Goal: Transaction & Acquisition: Obtain resource

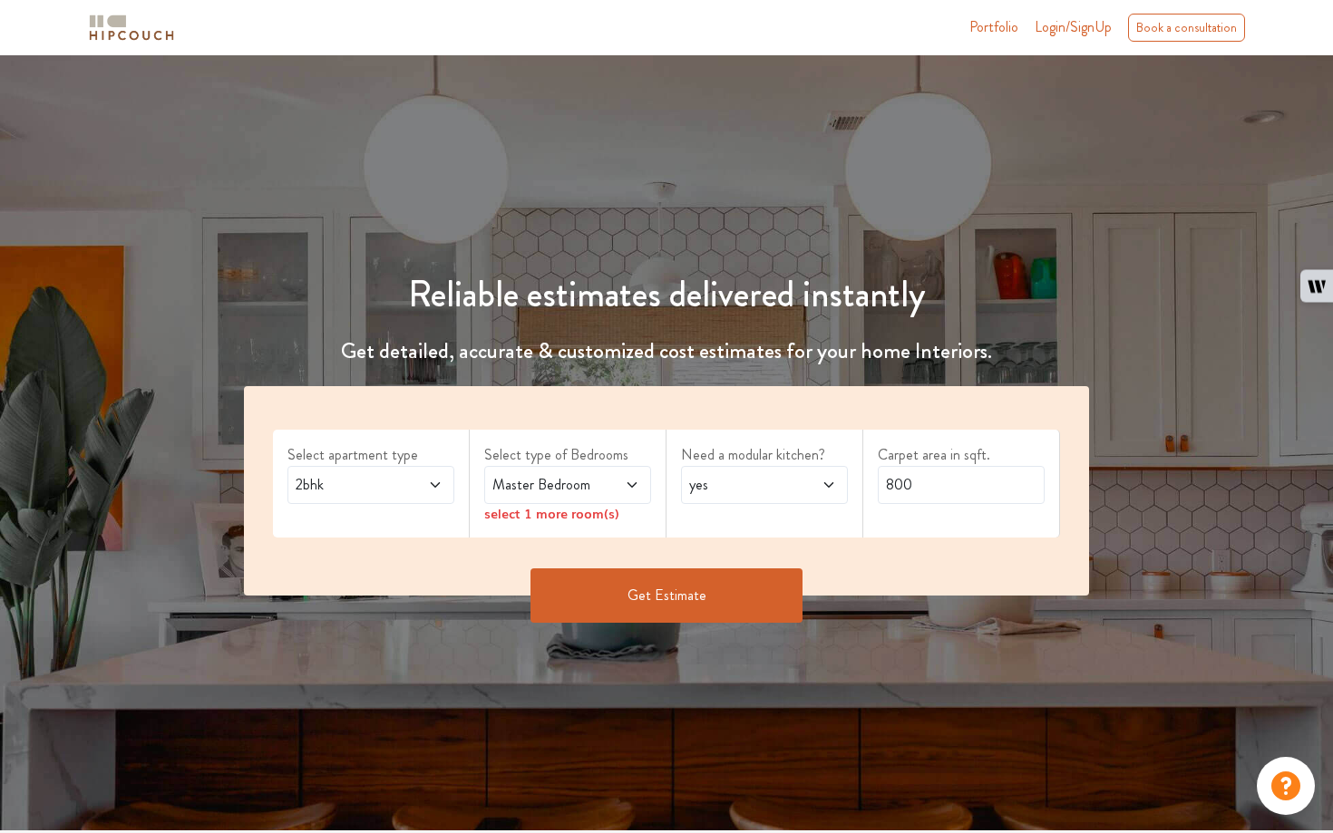
click at [567, 485] on span "Master Bedroom" at bounding box center [545, 485] width 113 height 22
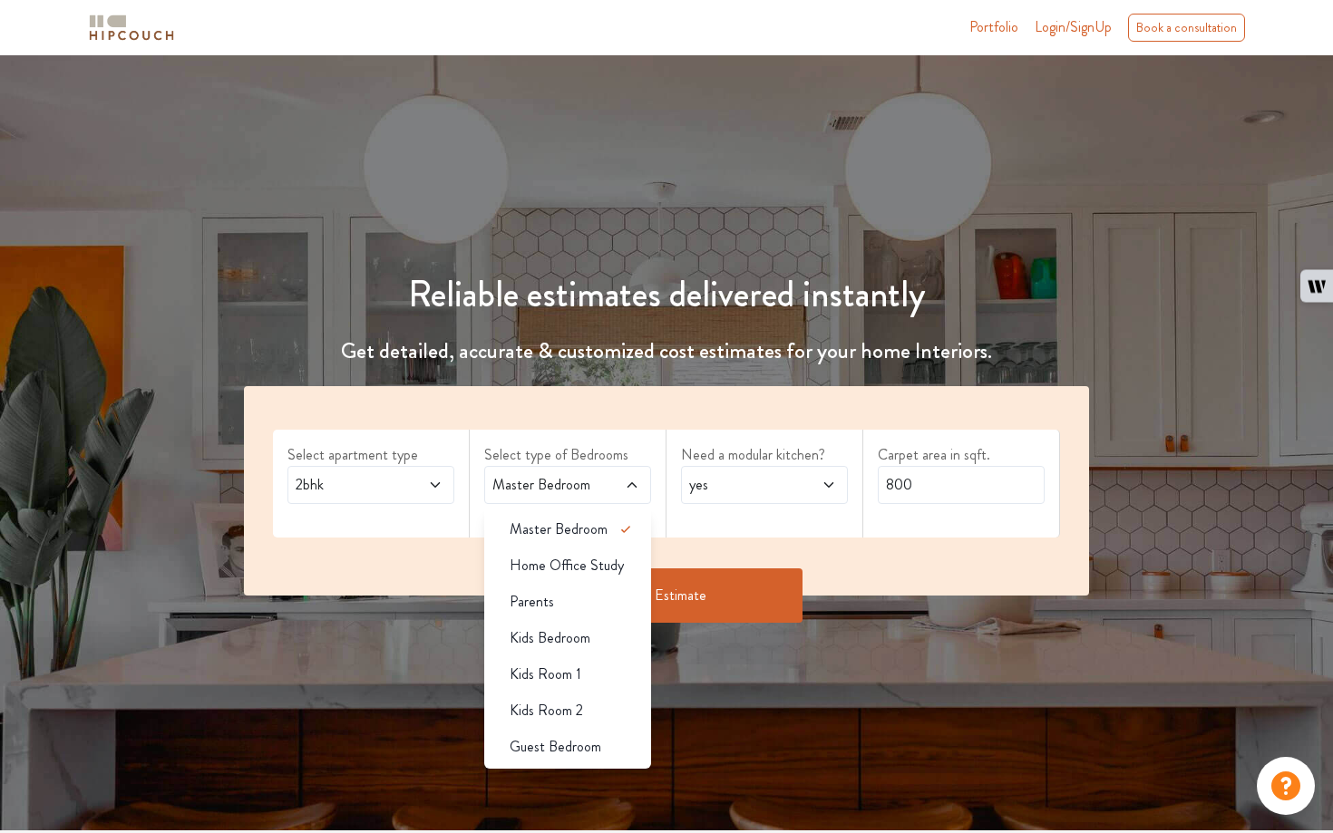
click at [793, 700] on div "Reliable estimates delivered instantly Get detailed, accurate & customized cost…" at bounding box center [666, 442] width 1333 height 775
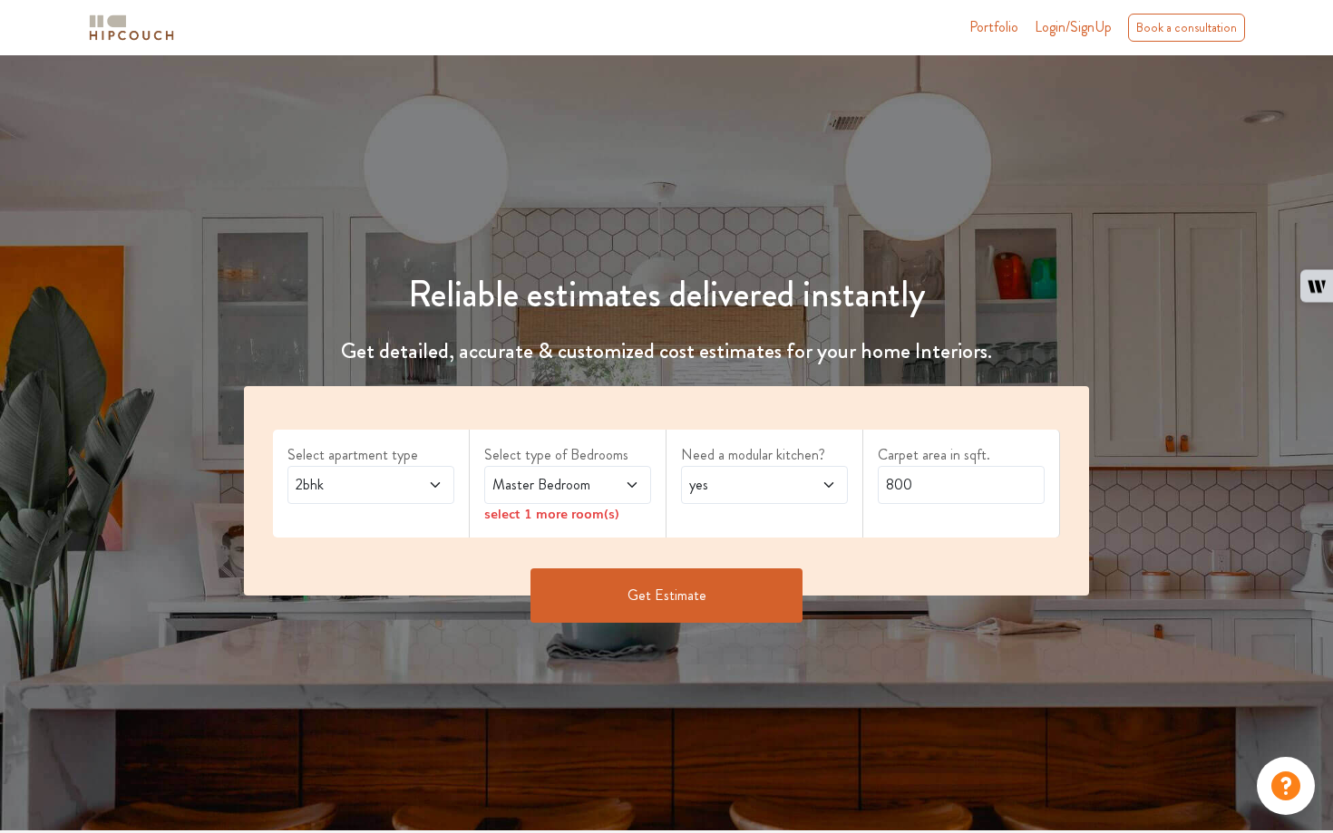
click at [571, 516] on div "select 1 more room(s)" at bounding box center [567, 513] width 167 height 19
click at [550, 512] on div "select 1 more room(s)" at bounding box center [567, 513] width 167 height 19
click at [499, 515] on div "select 1 more room(s)" at bounding box center [567, 513] width 167 height 19
click at [554, 493] on span "Master Bedroom" at bounding box center [545, 485] width 113 height 22
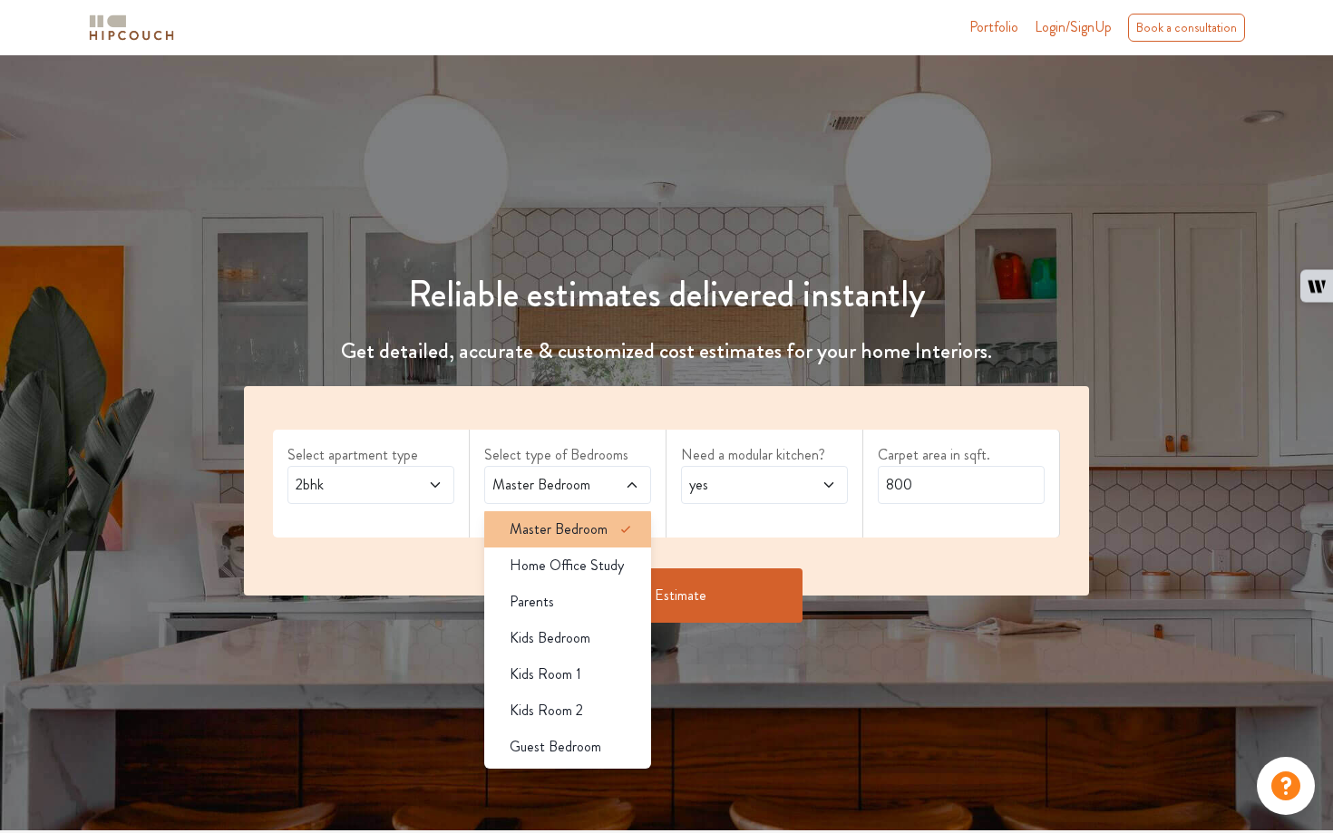
click at [547, 536] on span "Master Bedroom" at bounding box center [558, 530] width 98 height 22
click at [548, 533] on span "Master Bedroom" at bounding box center [558, 530] width 98 height 22
click at [696, 614] on button "Get Estimate" at bounding box center [666, 595] width 272 height 54
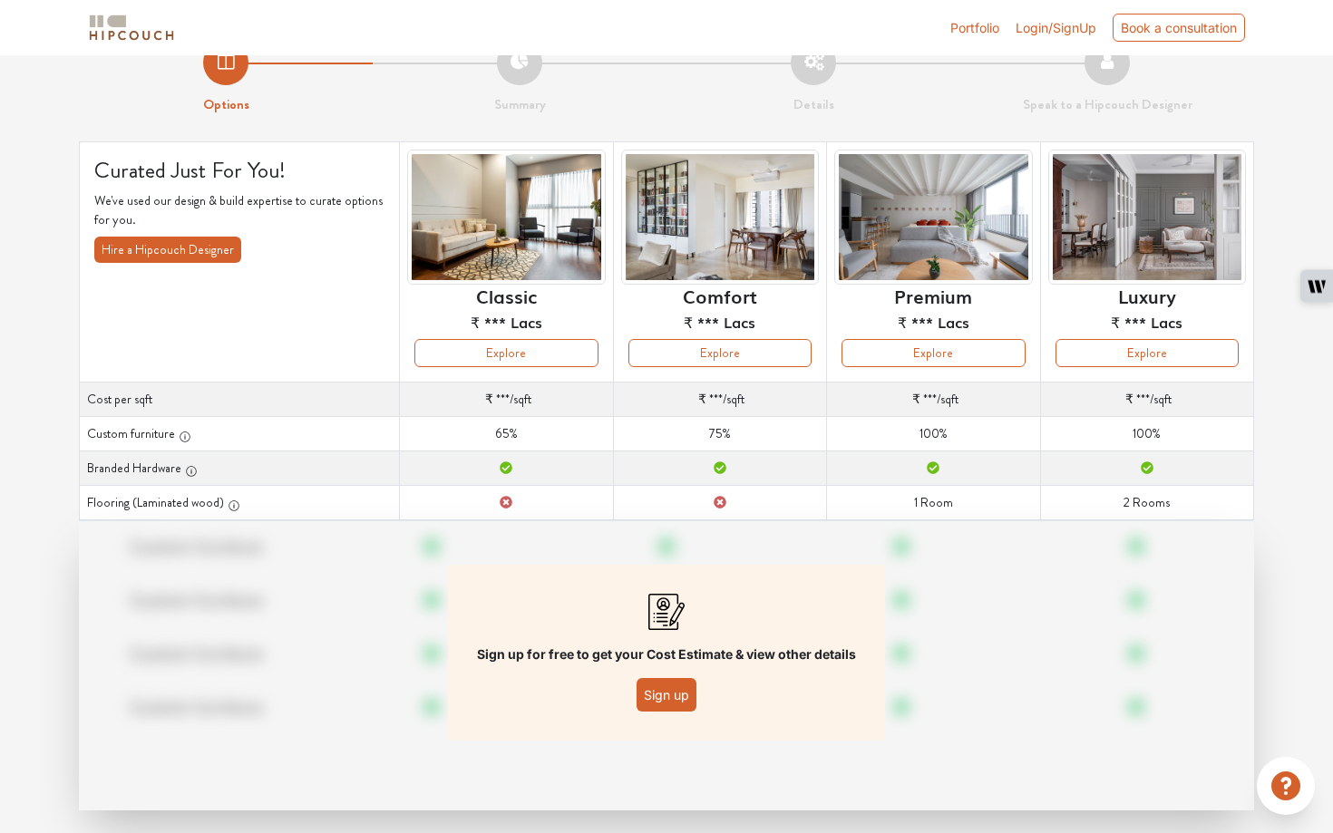
scroll to position [59, 0]
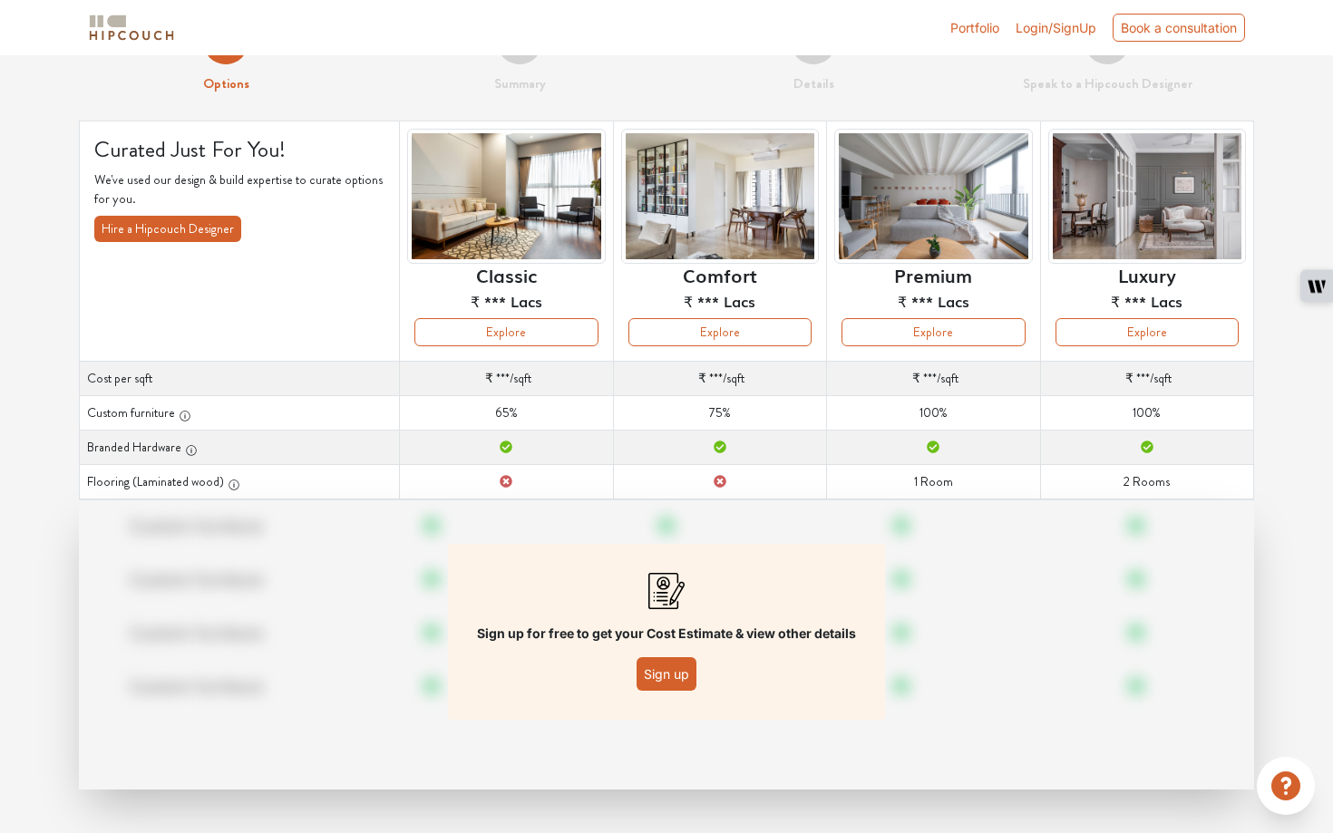
click at [668, 691] on div "Sign up for free to get your Cost Estimate & view other details Sign up" at bounding box center [666, 632] width 437 height 176
click at [673, 676] on button "Sign up" at bounding box center [666, 674] width 60 height 34
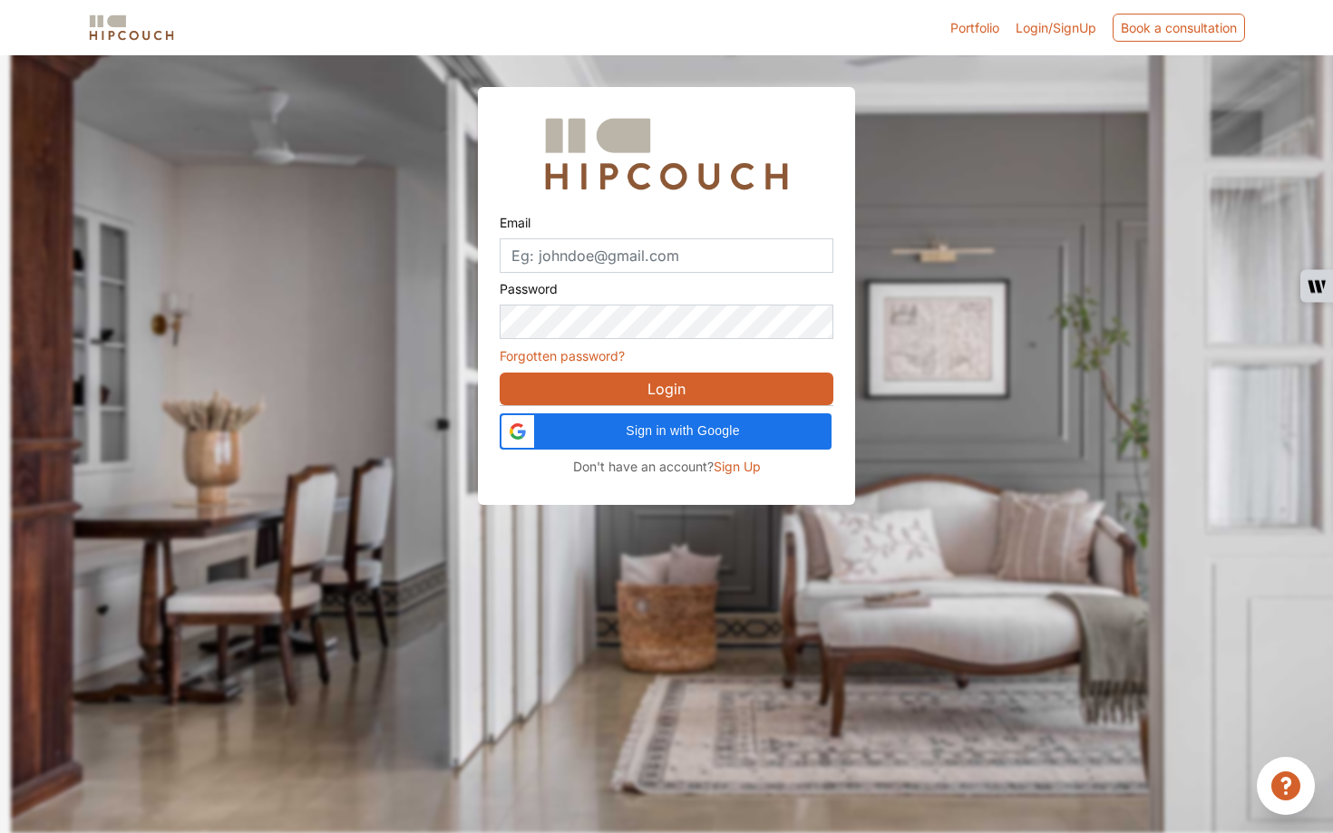
scroll to position [54, 0]
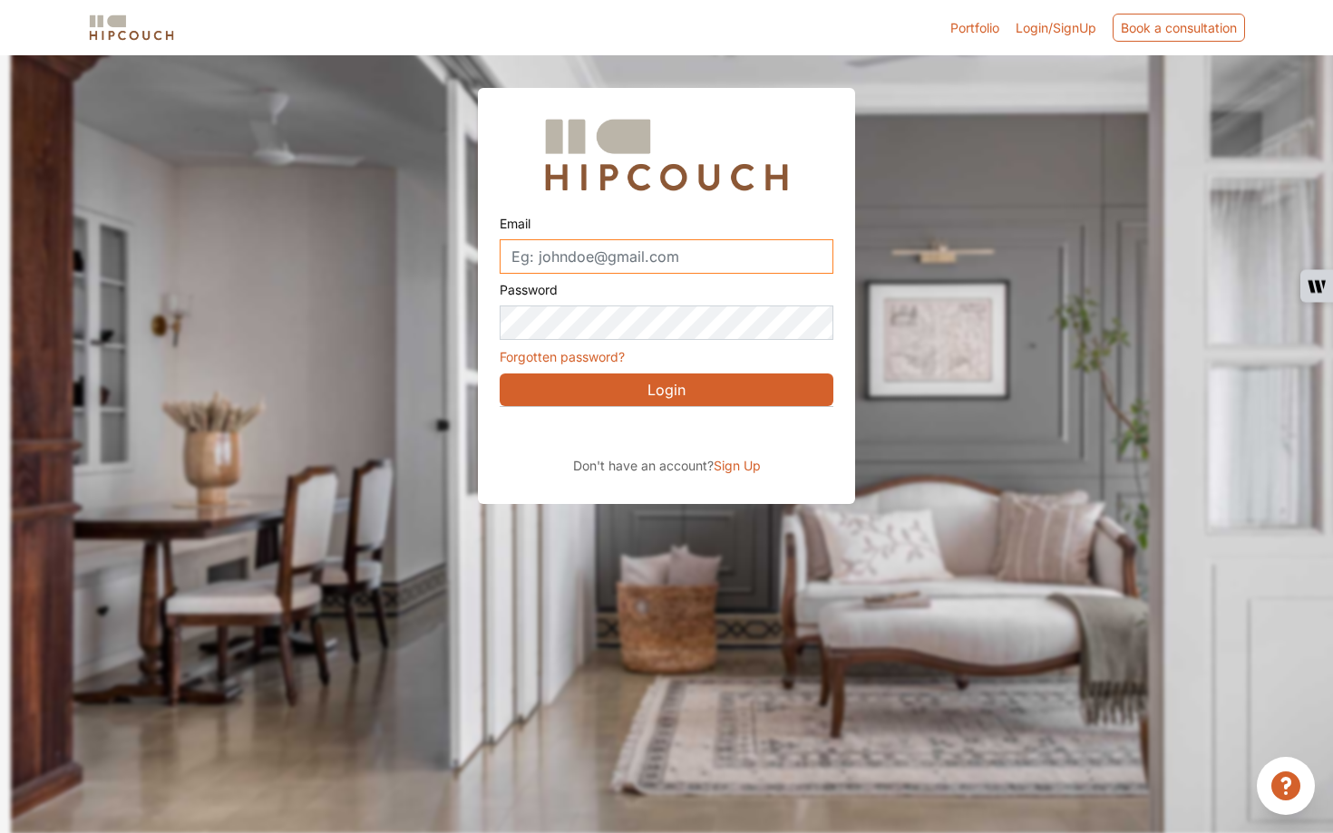
click at [569, 266] on input "Email" at bounding box center [667, 256] width 334 height 34
click at [660, 387] on button "Login" at bounding box center [667, 389] width 334 height 33
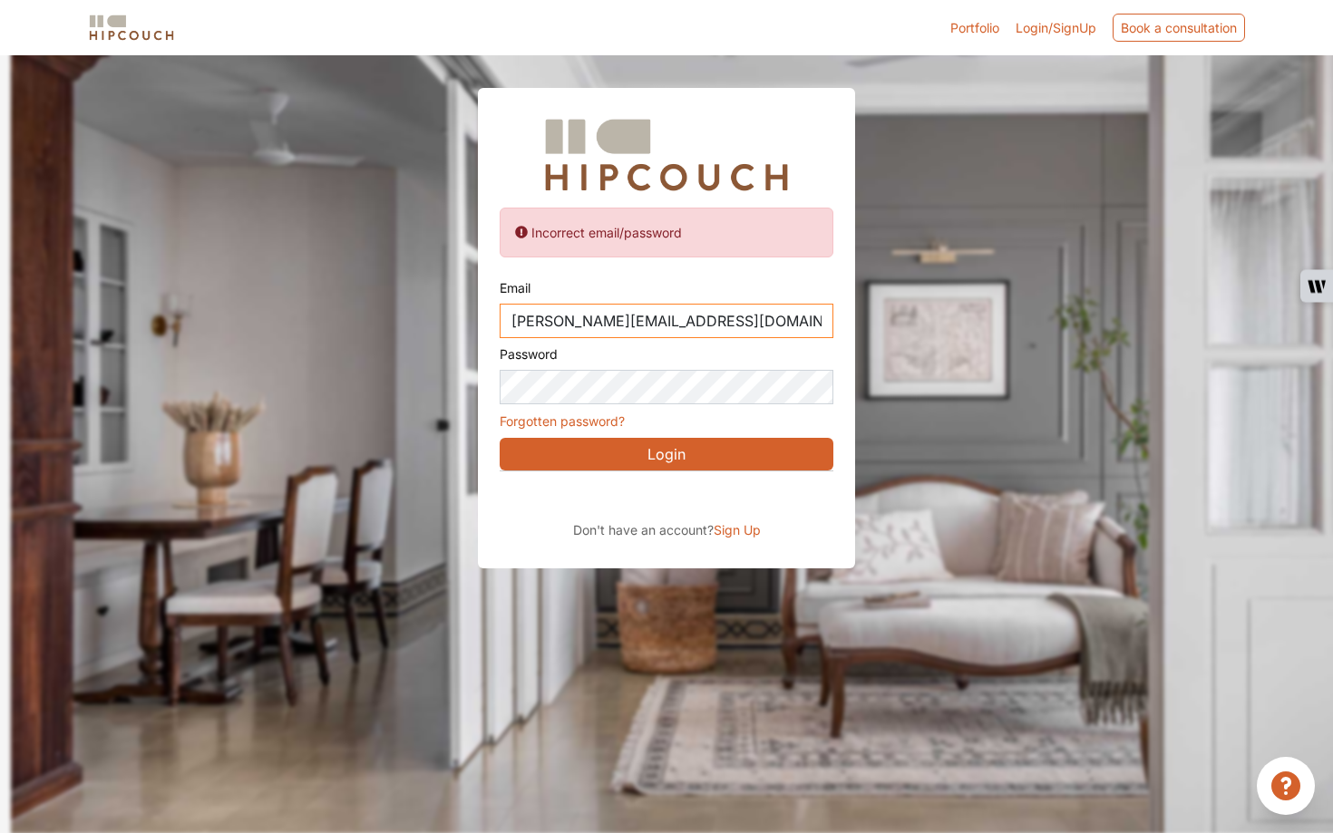
click at [582, 321] on input "aakanksha@gmail.com" at bounding box center [667, 321] width 334 height 34
click at [516, 316] on input "aakanksha@gmail.com" at bounding box center [667, 321] width 334 height 34
click at [634, 325] on input "gautamaakanksha@gmail.com" at bounding box center [667, 321] width 334 height 34
type input "gautamaakanksha1995@gmail.com"
click at [713, 460] on button "Login" at bounding box center [667, 454] width 334 height 33
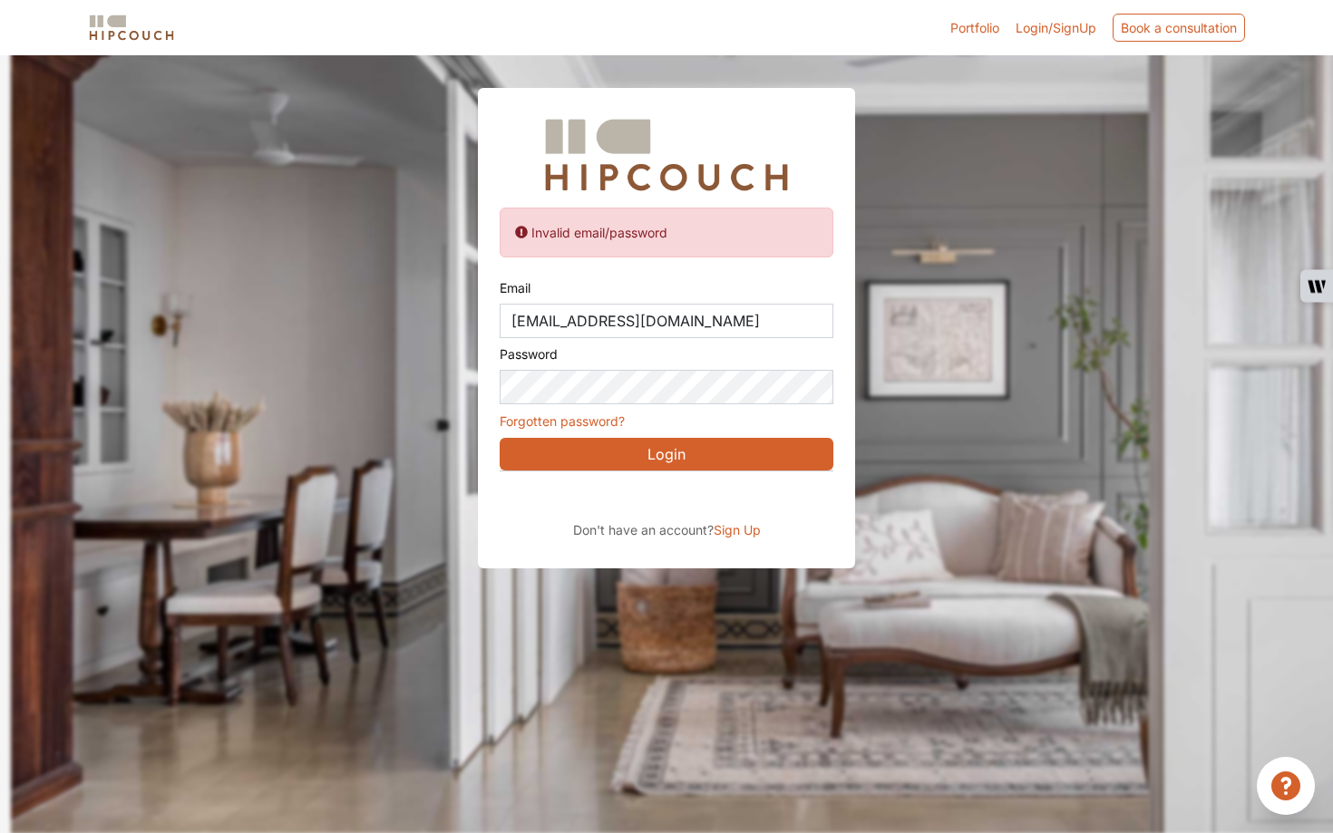
click at [694, 459] on button "Login" at bounding box center [667, 454] width 334 height 33
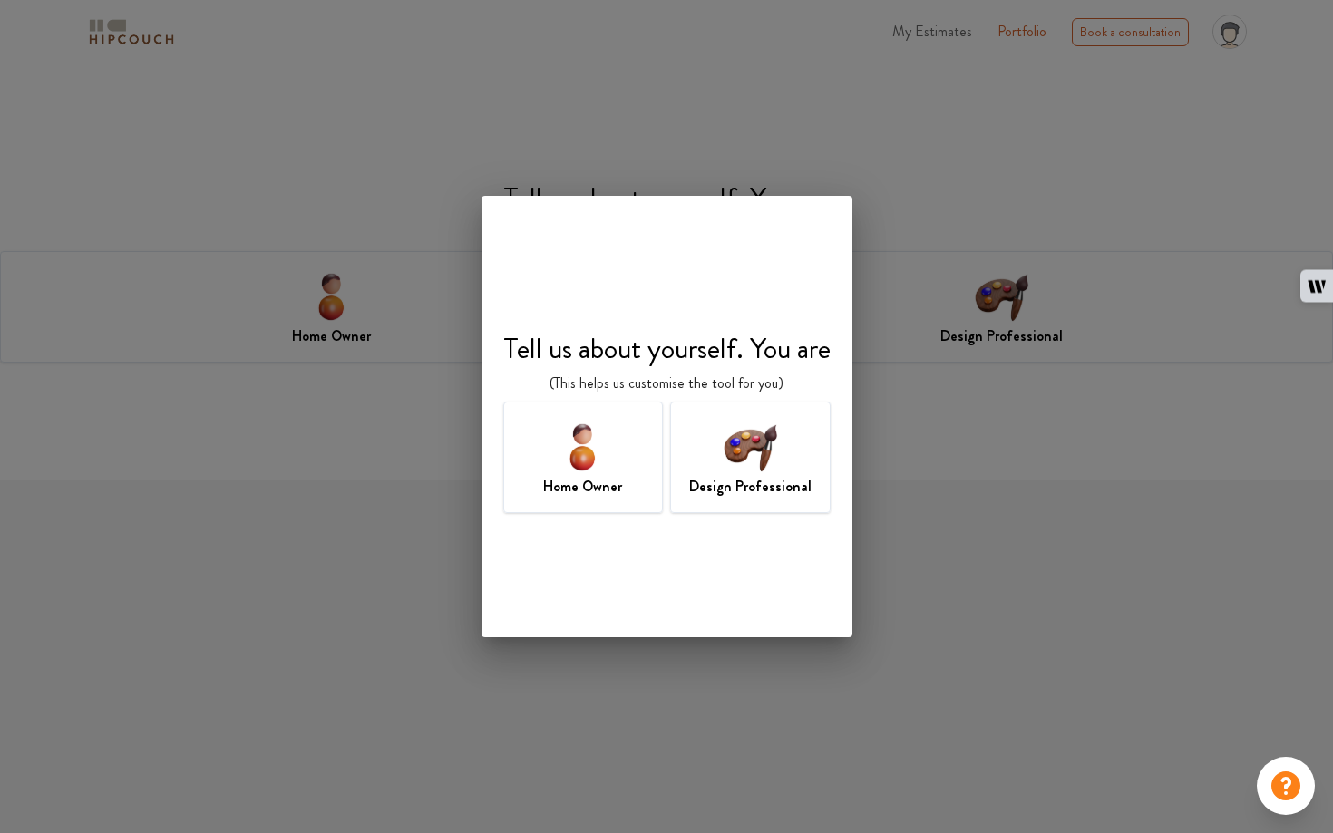
click at [595, 466] on img at bounding box center [582, 446] width 59 height 59
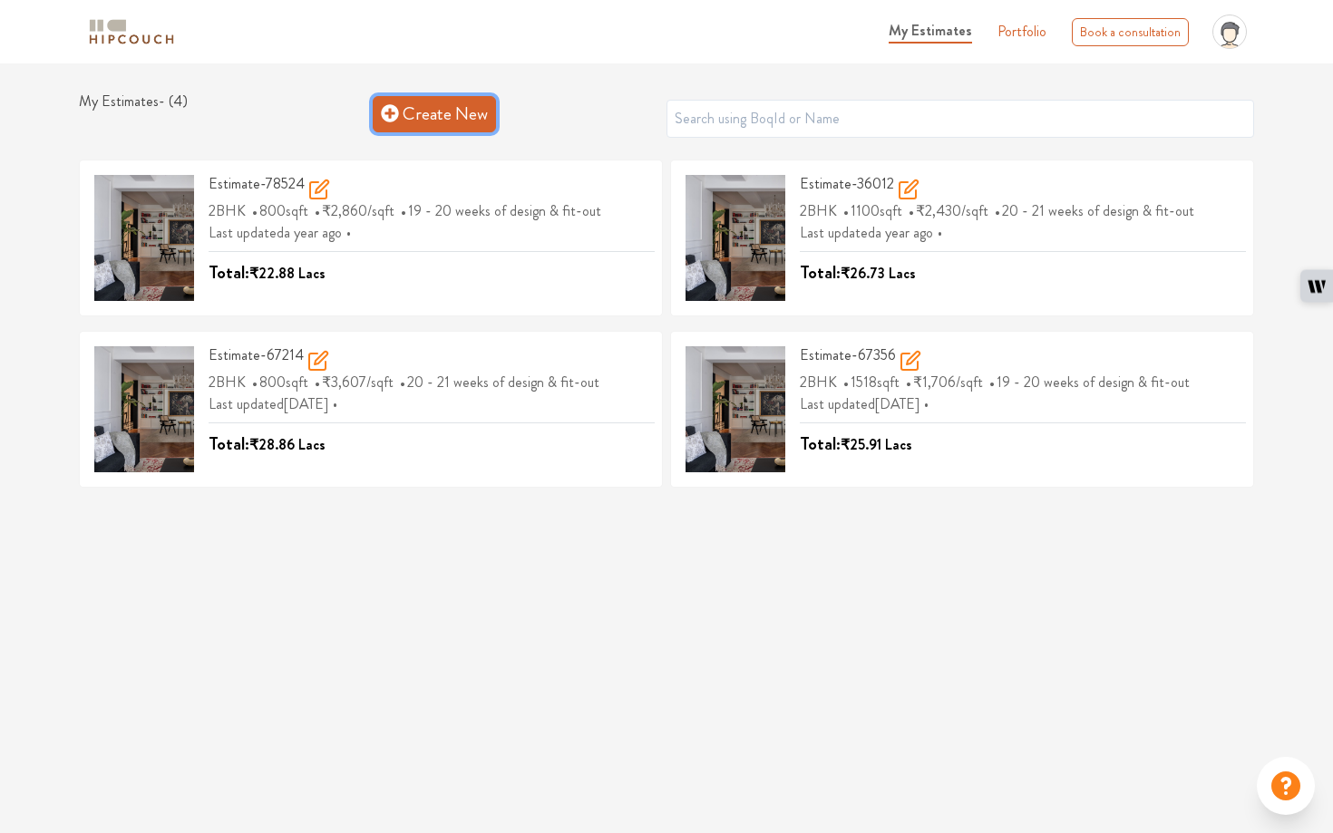
click at [451, 126] on link "Create New" at bounding box center [434, 114] width 123 height 36
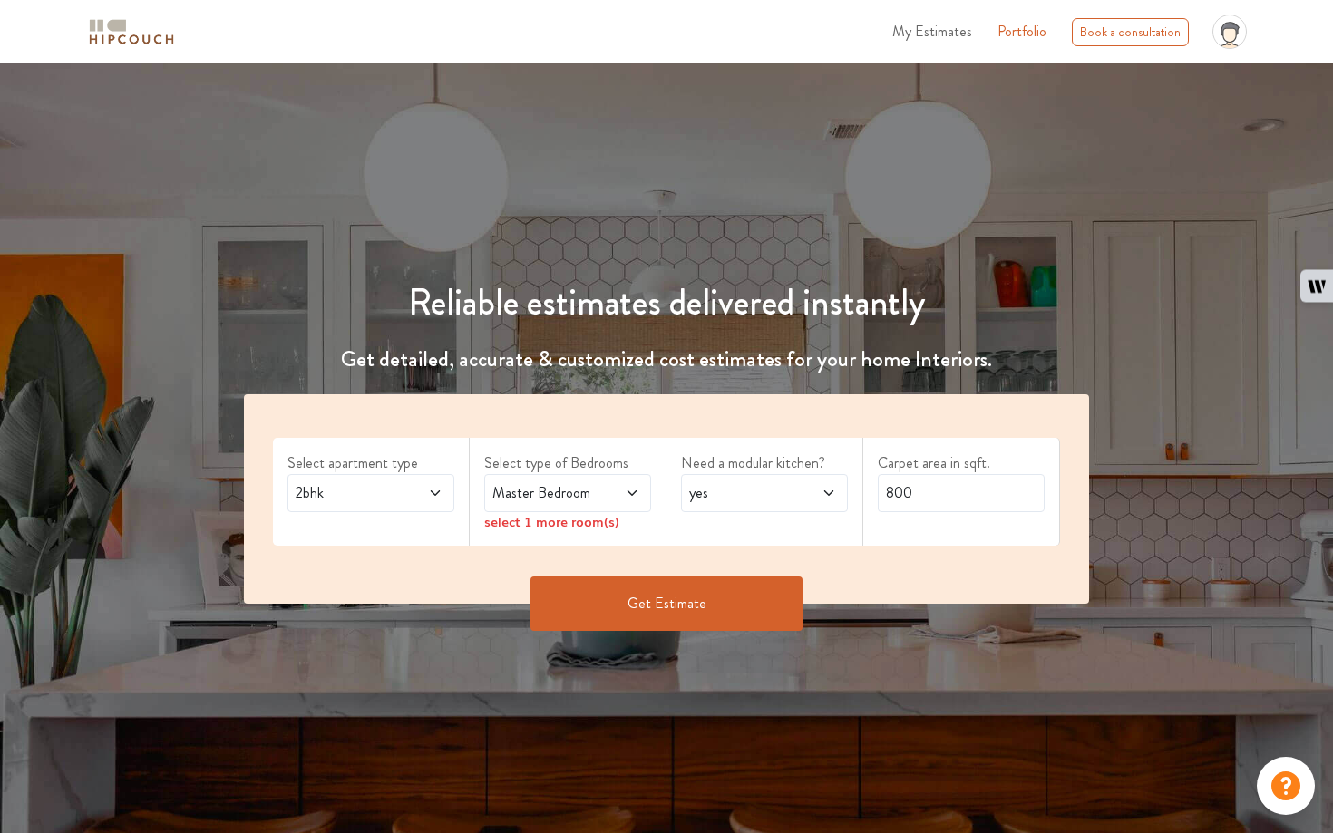
click at [676, 611] on button "Get Estimate" at bounding box center [666, 604] width 272 height 54
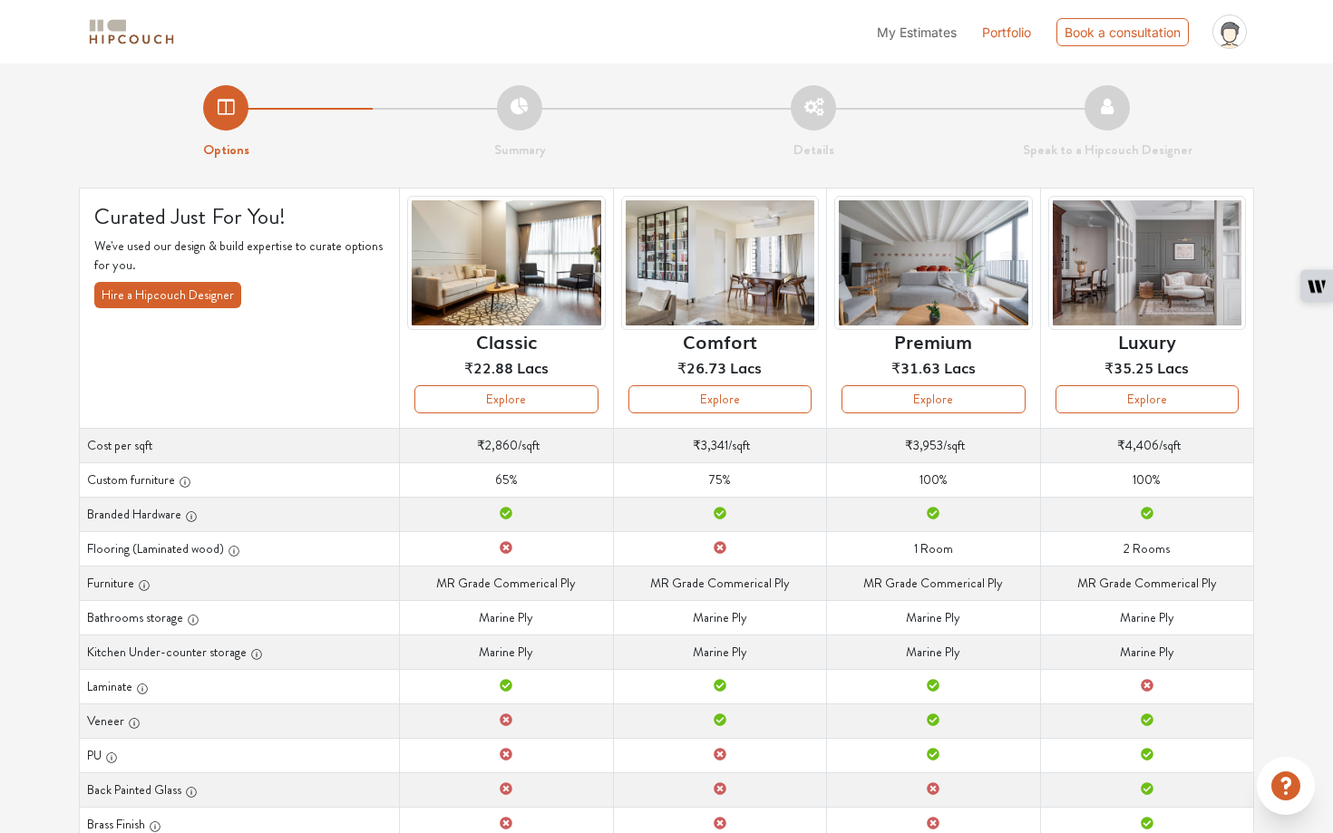
click at [41, 453] on div "Options Summary Details Speak to a Hipcouch Designer Curated Just For You! We'v…" at bounding box center [666, 560] width 1333 height 994
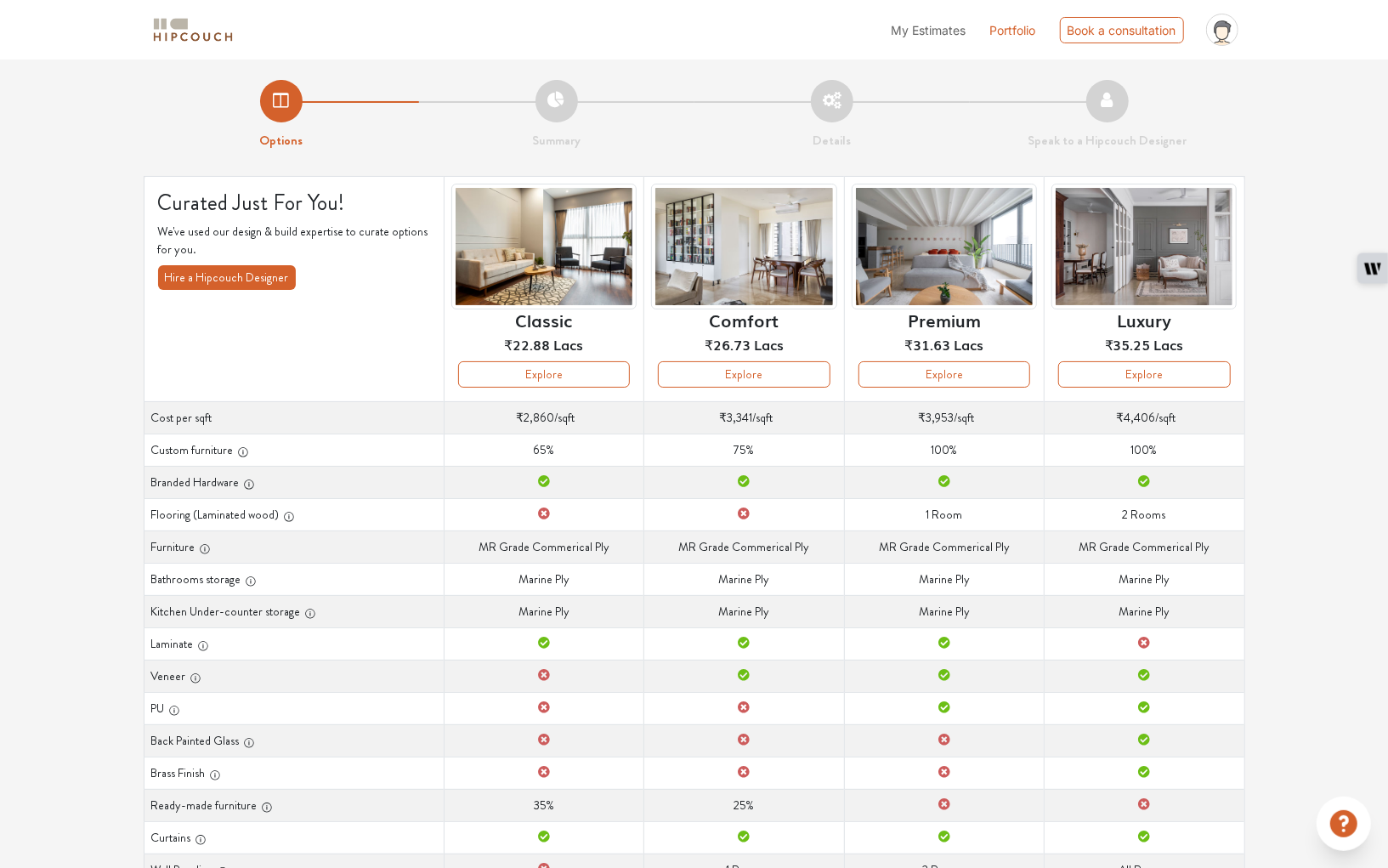
scroll to position [115, 0]
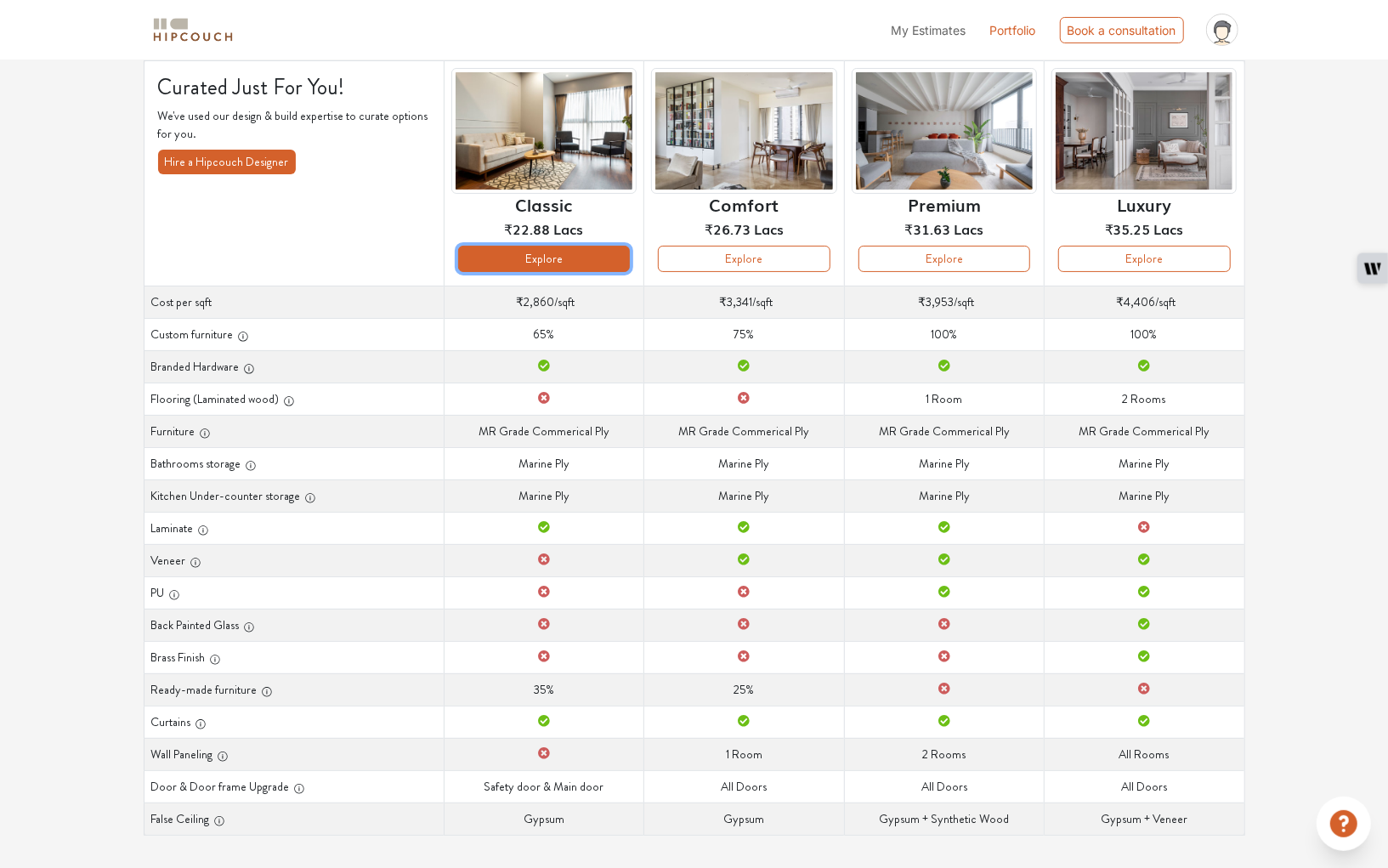
click at [556, 247] on button "Explore" at bounding box center [544, 259] width 172 height 26
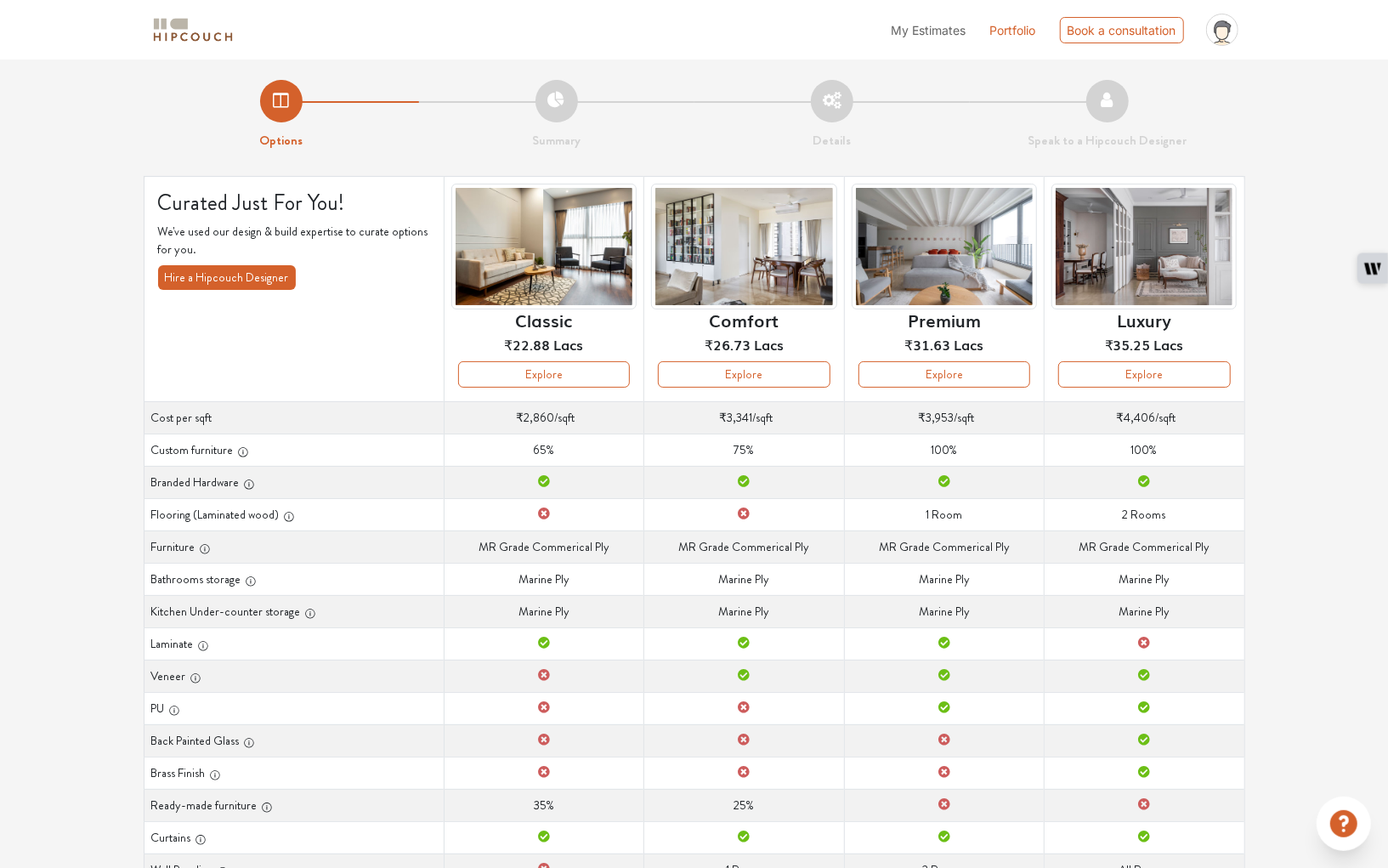
scroll to position [115, 0]
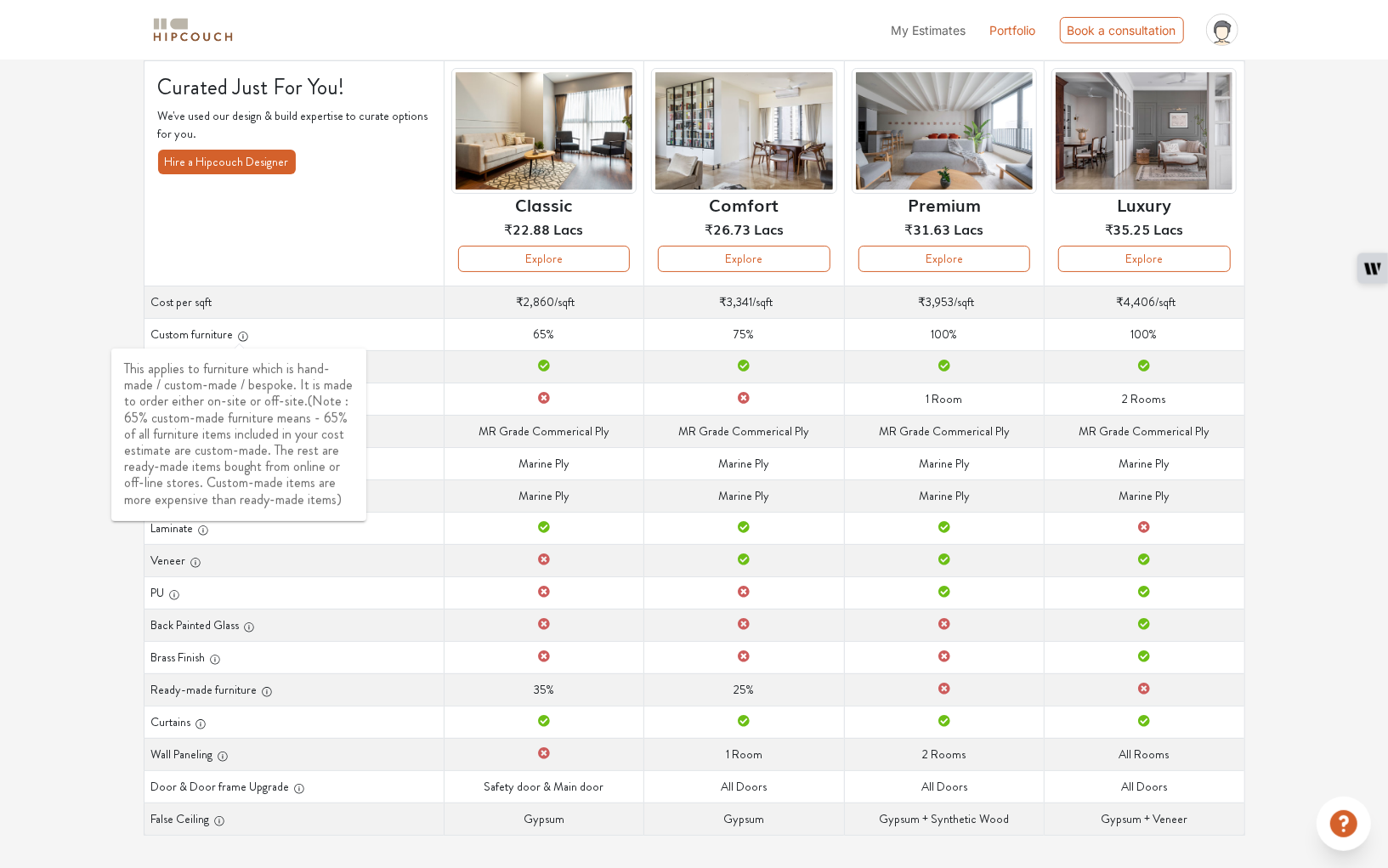
click at [238, 339] on body "My Estimates Portfolio Book a consultation profile pic Logout Options Summary D…" at bounding box center [694, 319] width 1388 height 868
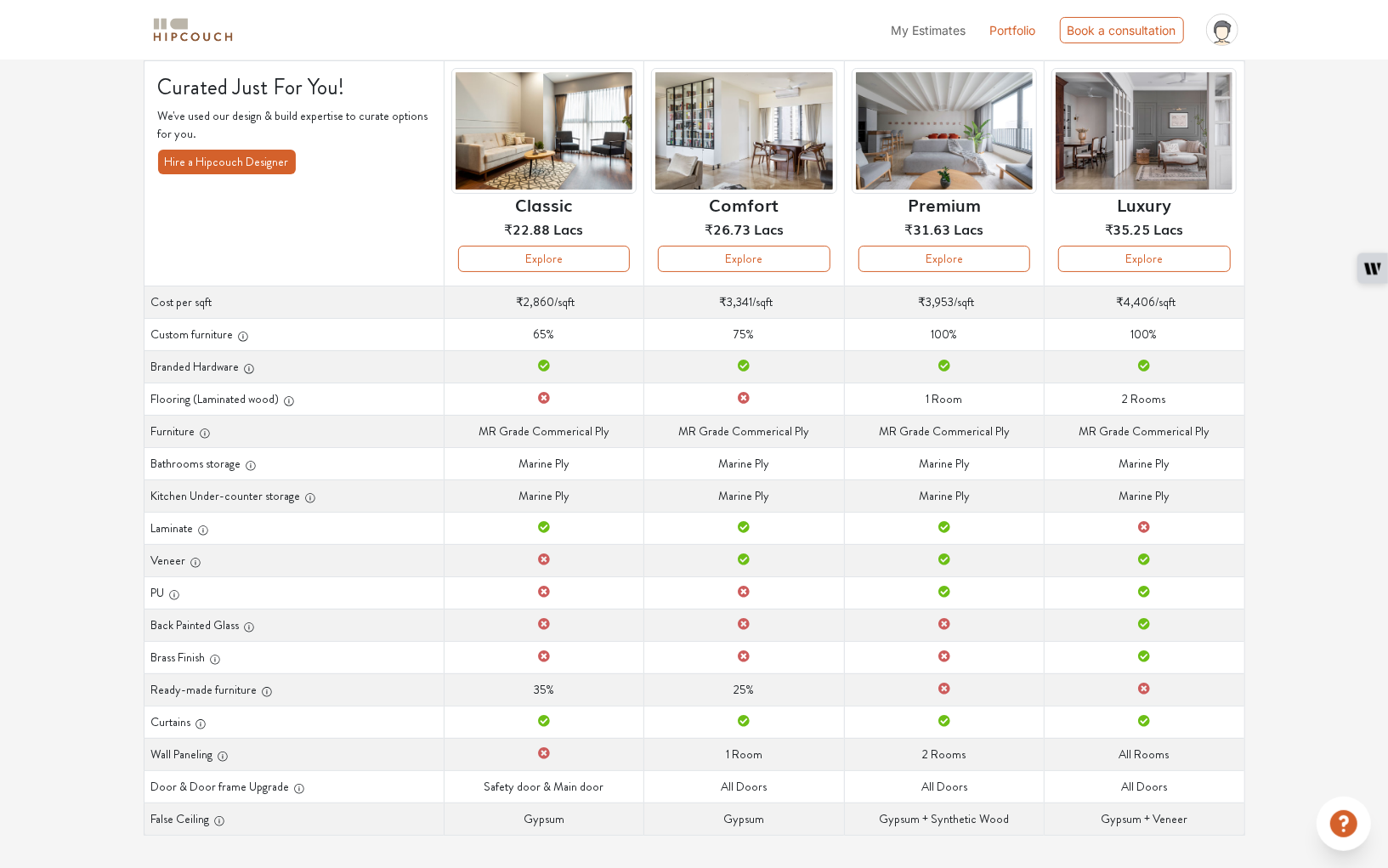
scroll to position [0, 0]
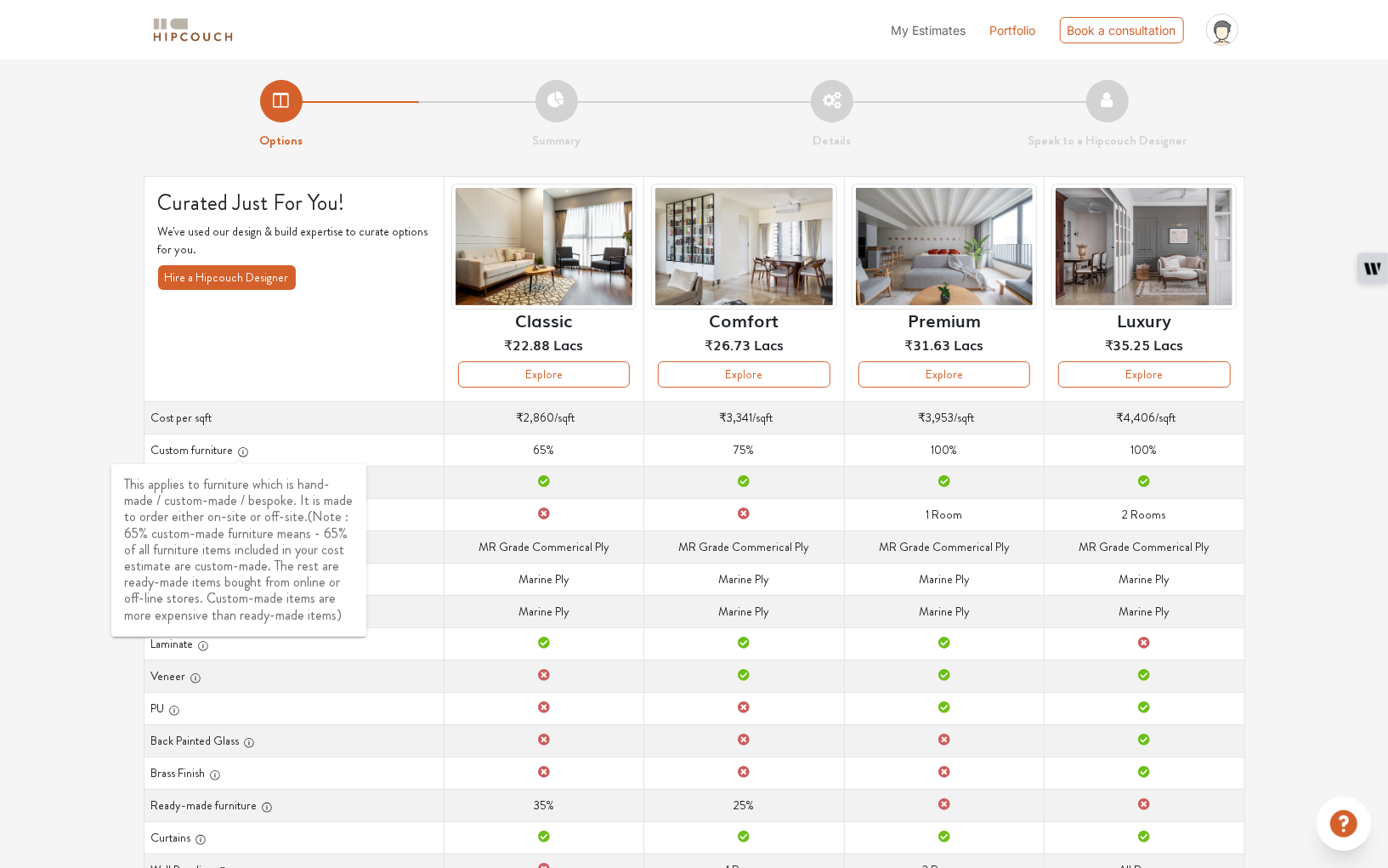
click at [242, 448] on icon "button" at bounding box center [243, 452] width 12 height 12
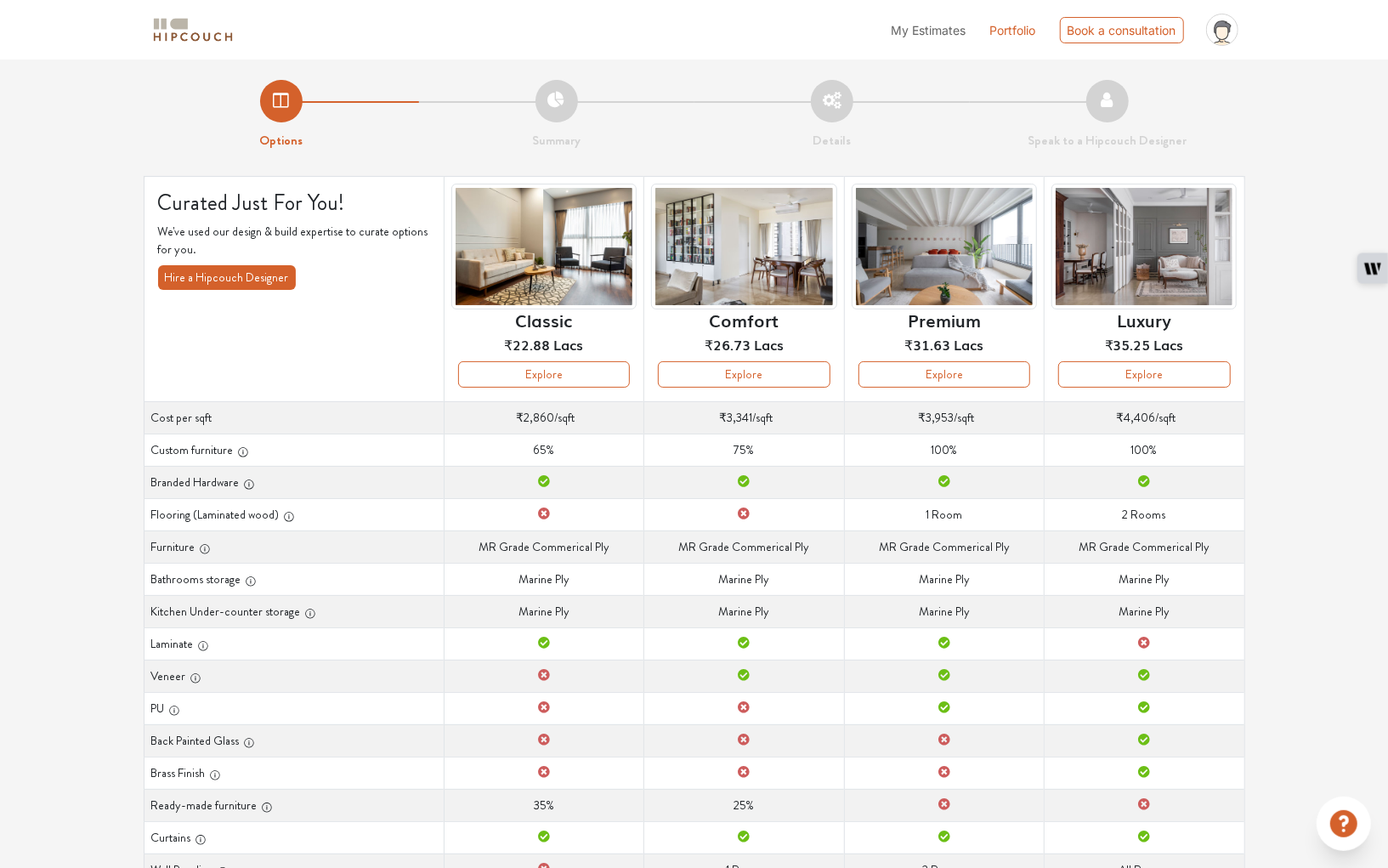
click at [407, 565] on th "Bathrooms storage" at bounding box center [294, 578] width 300 height 32
click at [71, 573] on div "Options Summary Details Speak to a Hipcouch Designer Curated Just For You! We'v…" at bounding box center [694, 525] width 1388 height 932
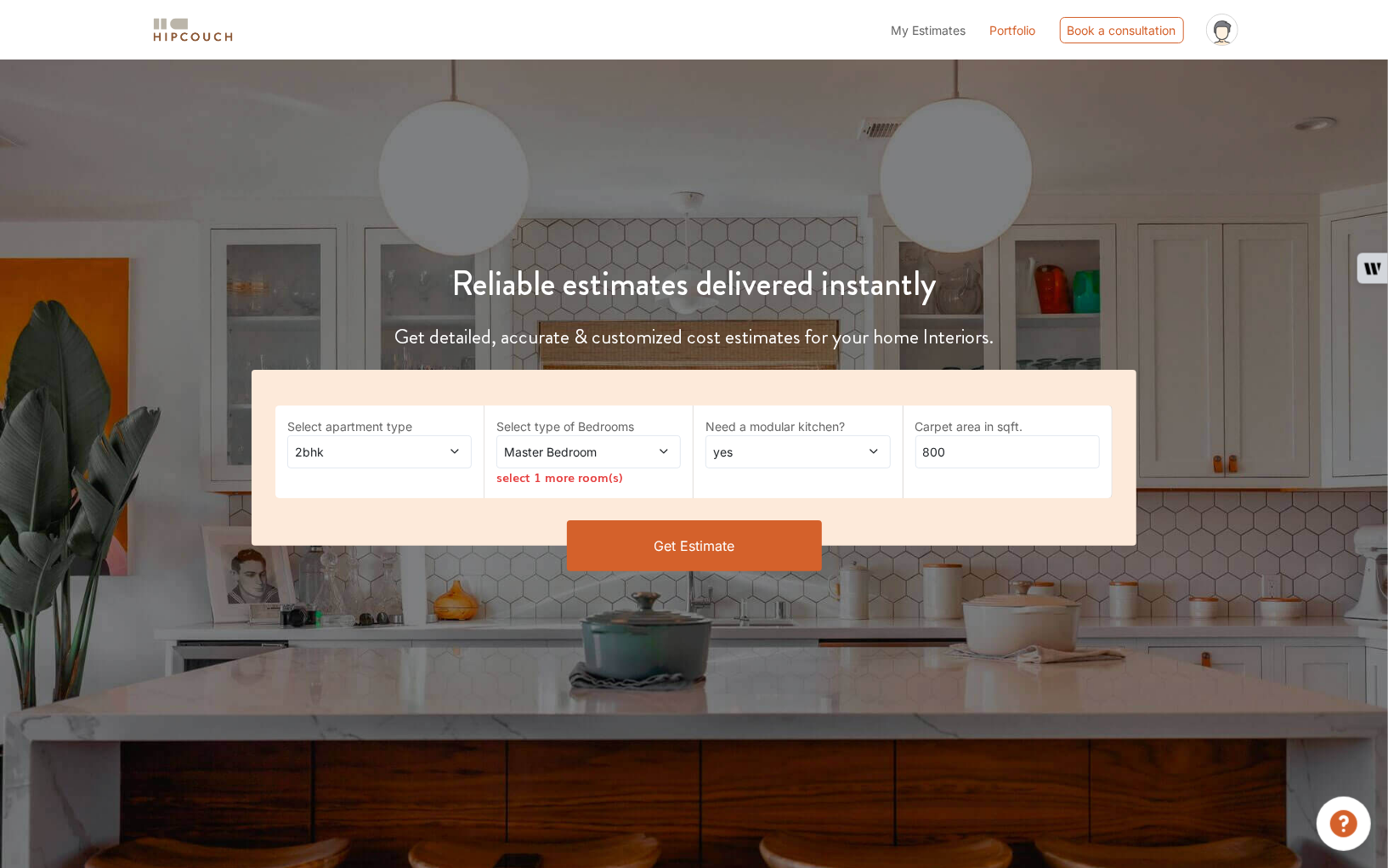
click at [726, 535] on button "Get Estimate" at bounding box center [695, 546] width 255 height 51
click at [344, 458] on span "2bhk" at bounding box center [355, 451] width 127 height 18
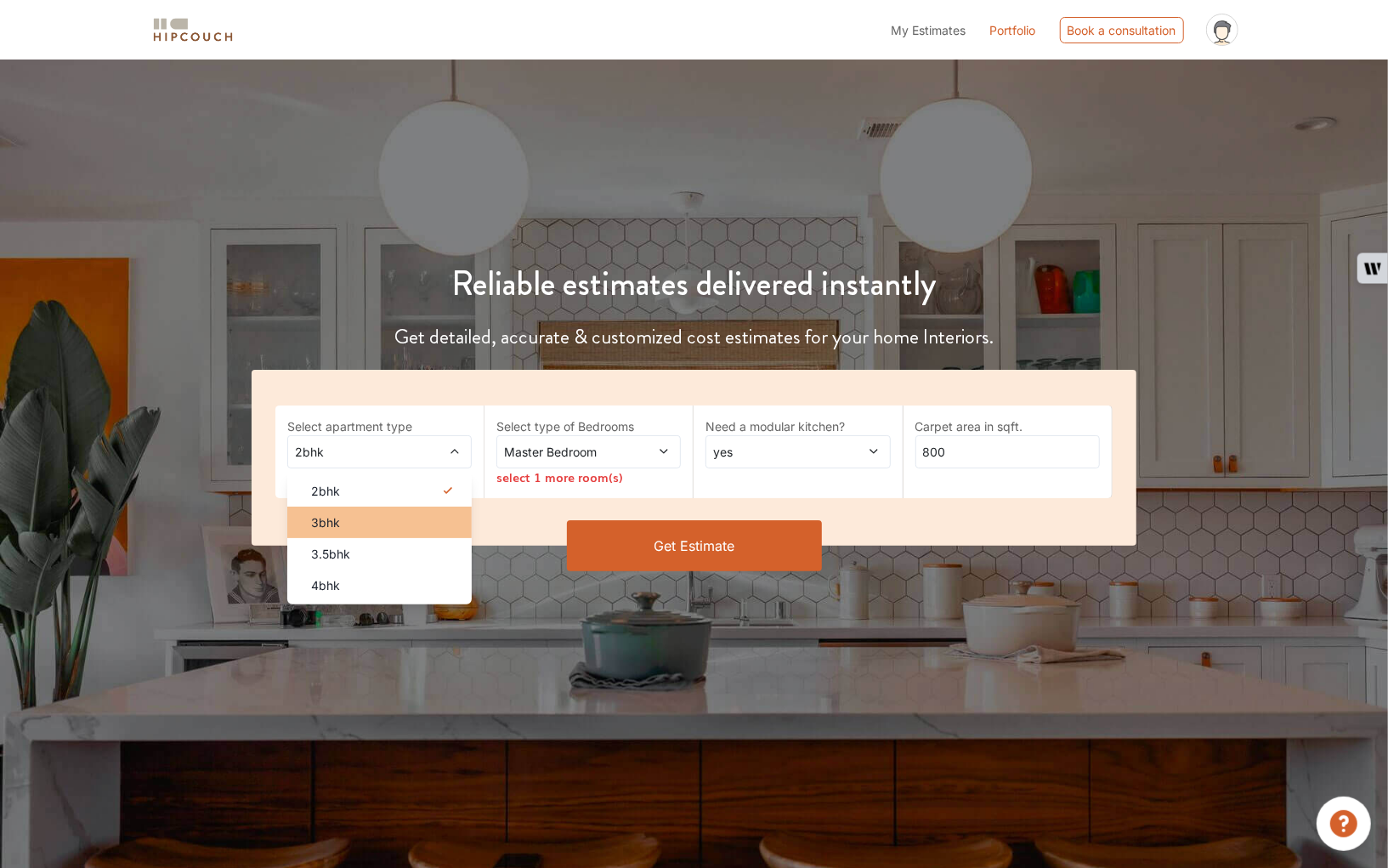
click at [340, 515] on div "3bhk" at bounding box center [385, 522] width 174 height 18
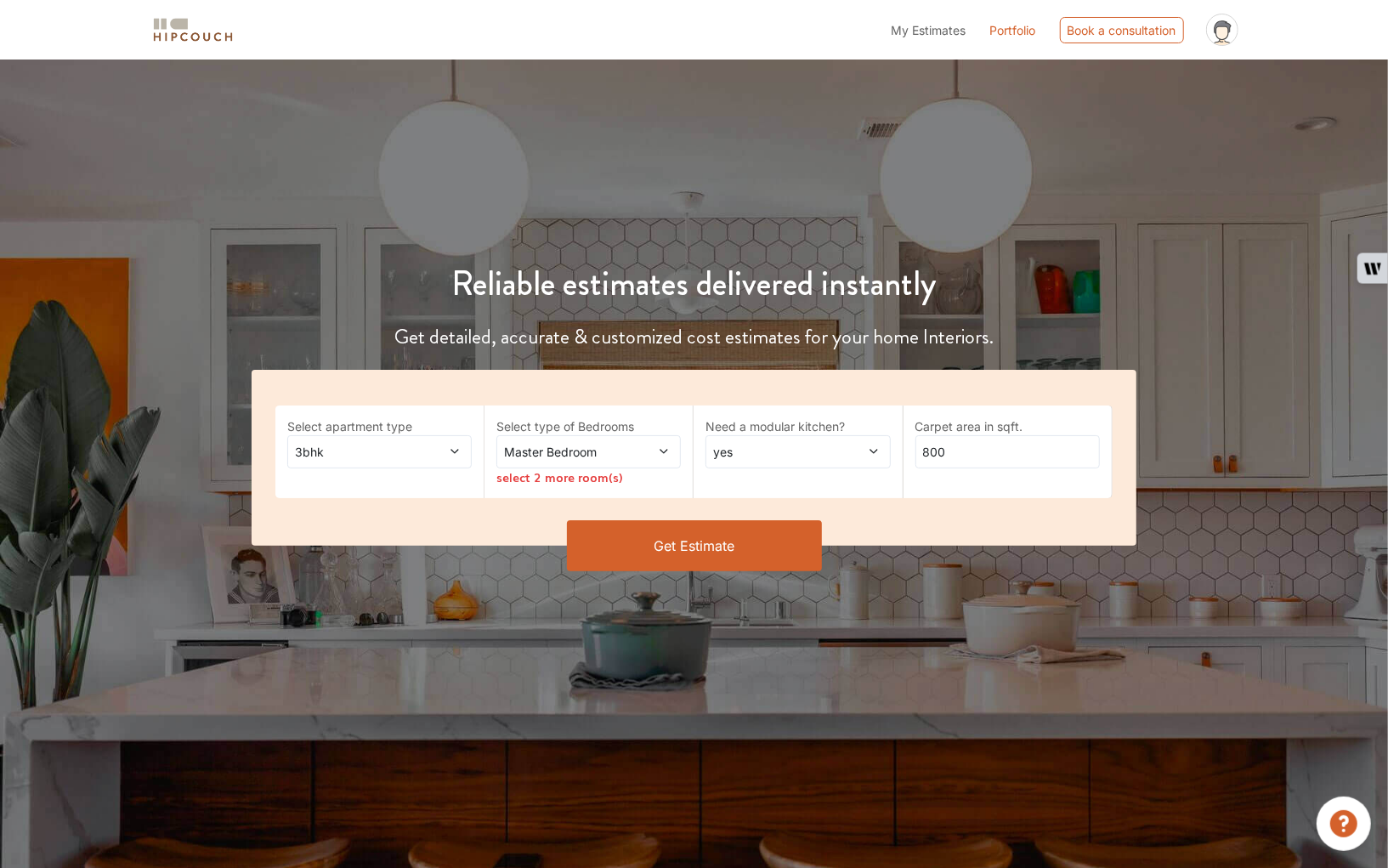
click at [696, 550] on button "Get Estimate" at bounding box center [695, 546] width 255 height 51
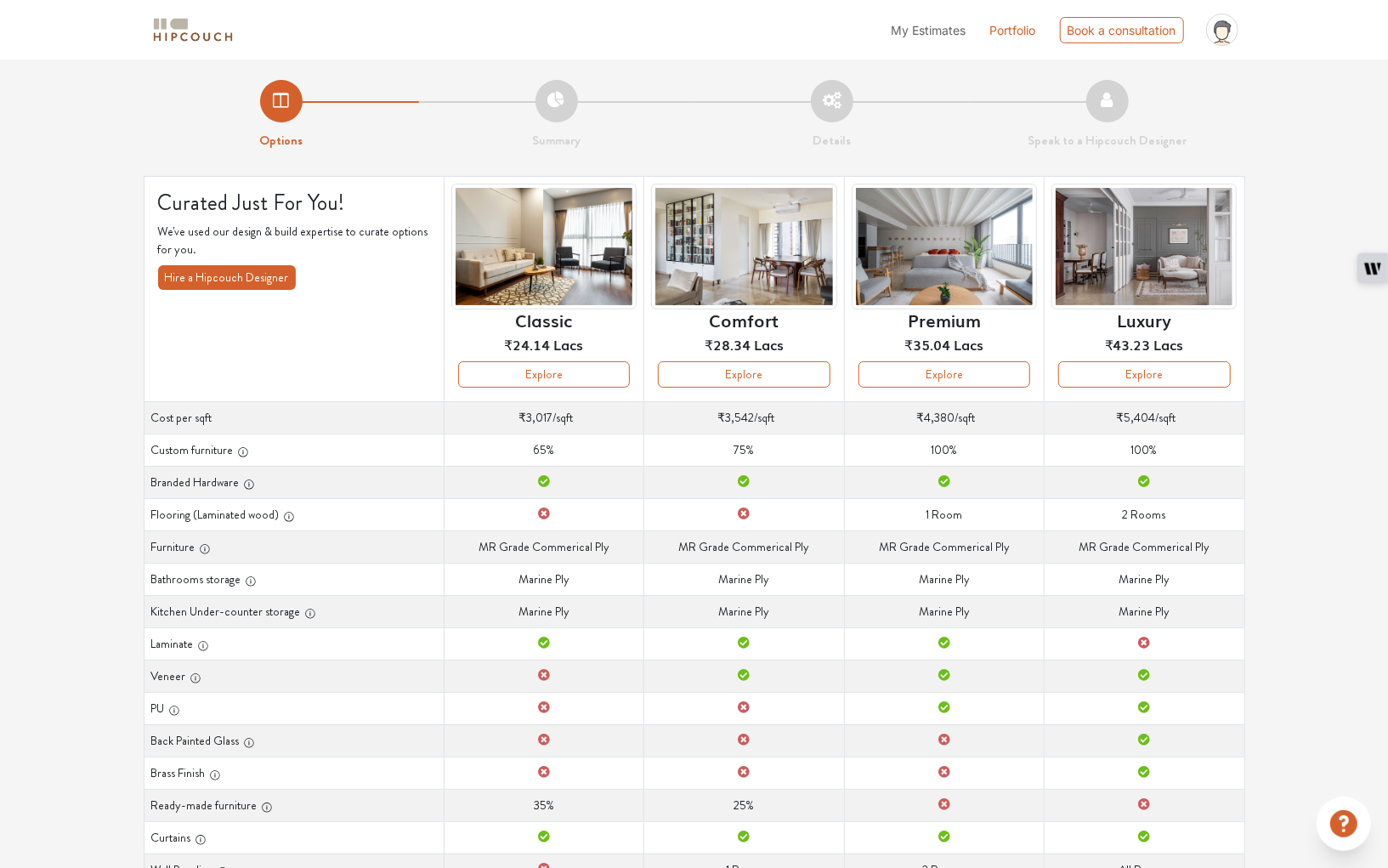
scroll to position [115, 0]
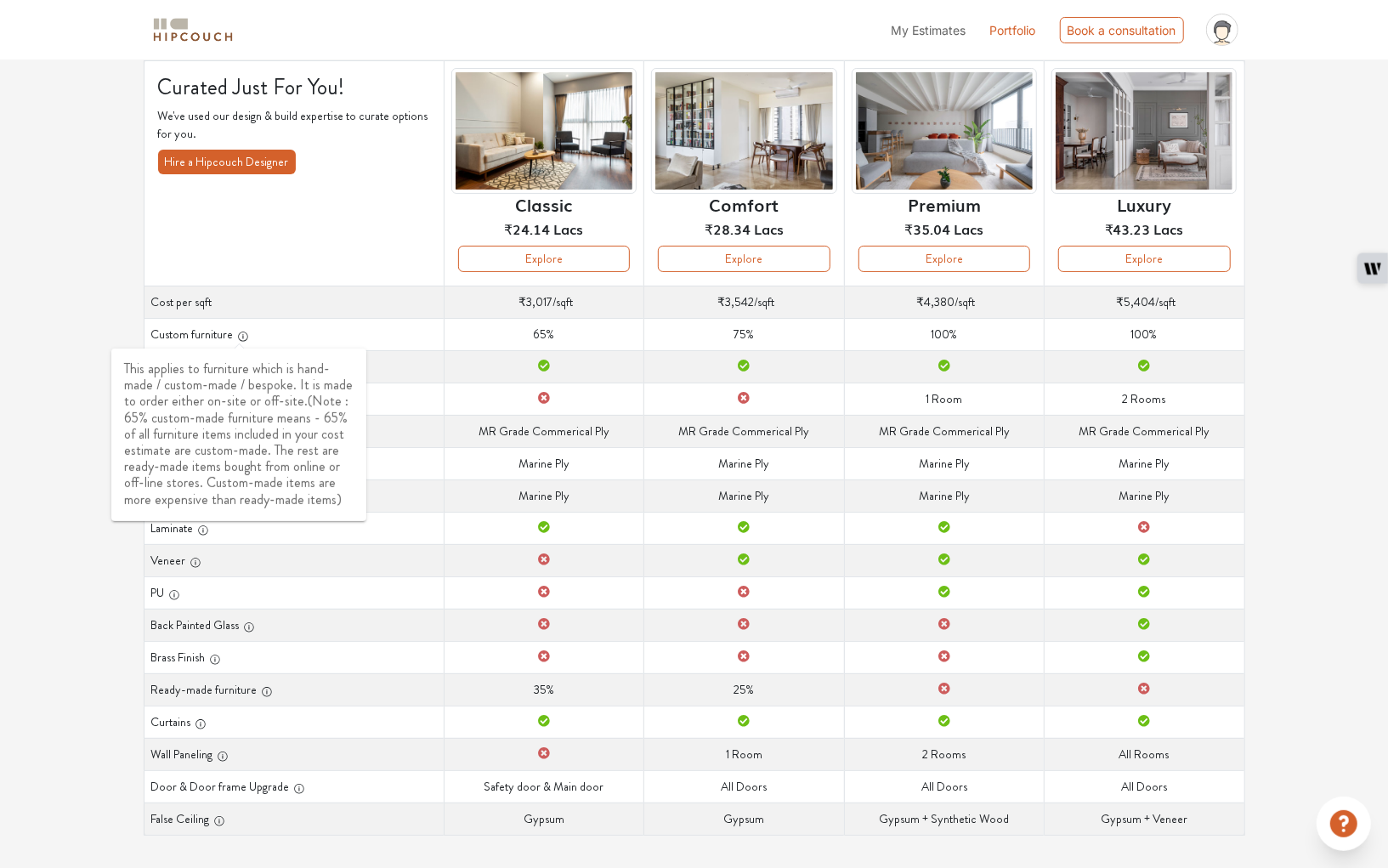
click at [243, 333] on icon "button" at bounding box center [243, 337] width 12 height 12
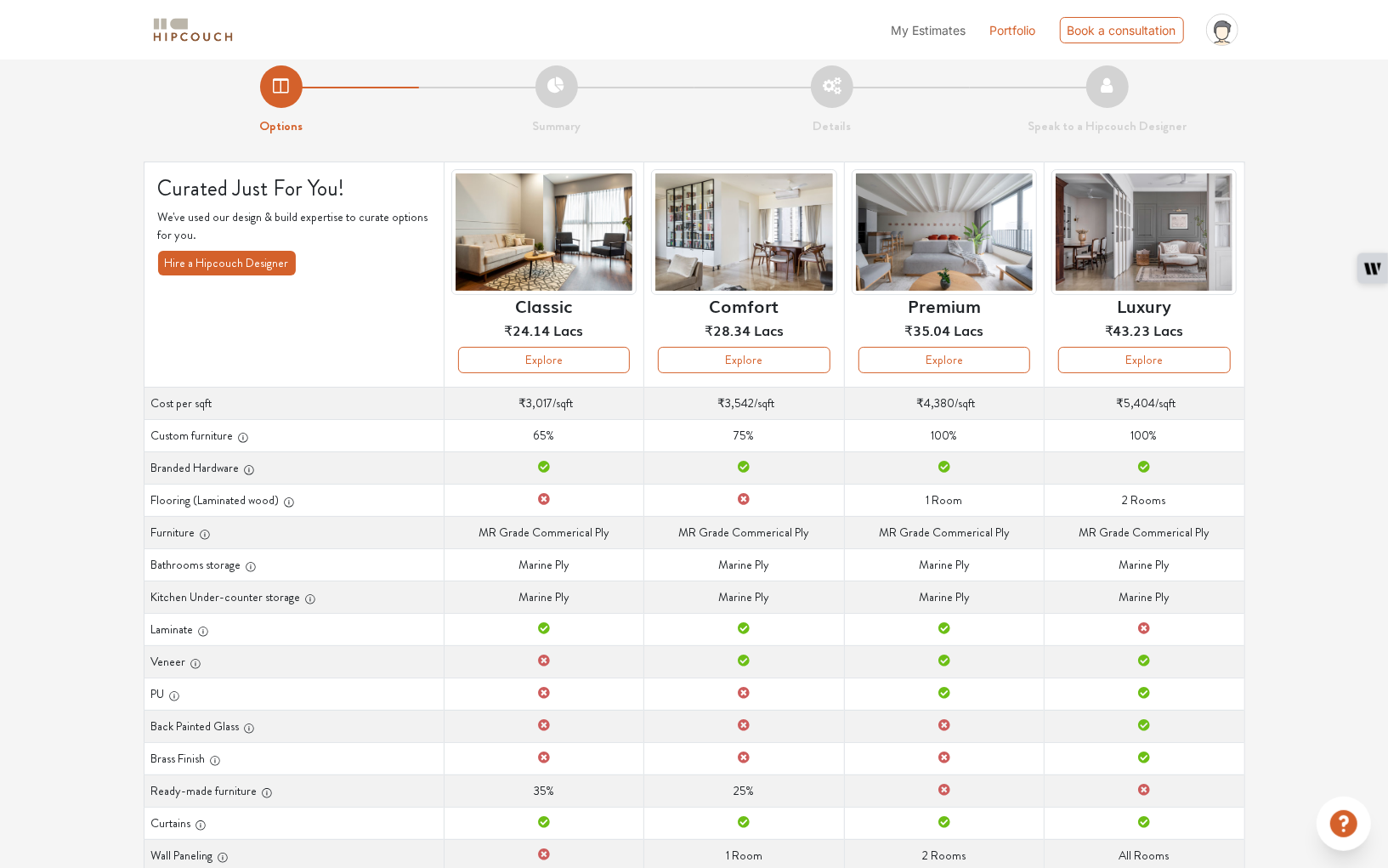
scroll to position [0, 0]
